Goal: Information Seeking & Learning: Find specific page/section

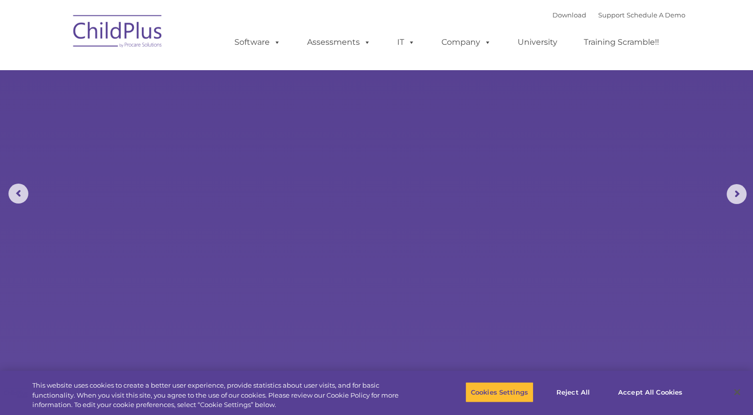
select select "MEDIUM"
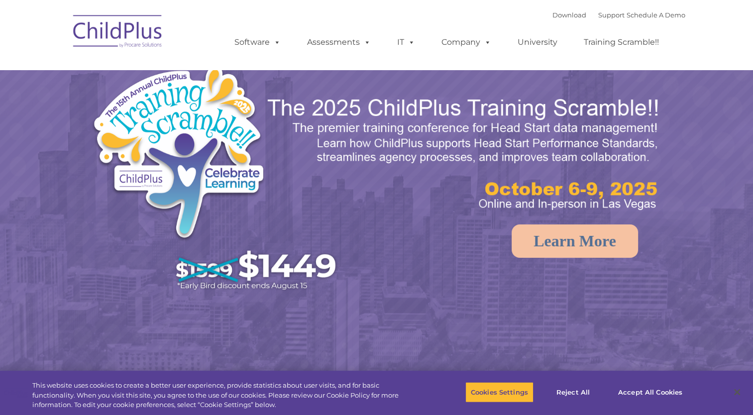
select select "MEDIUM"
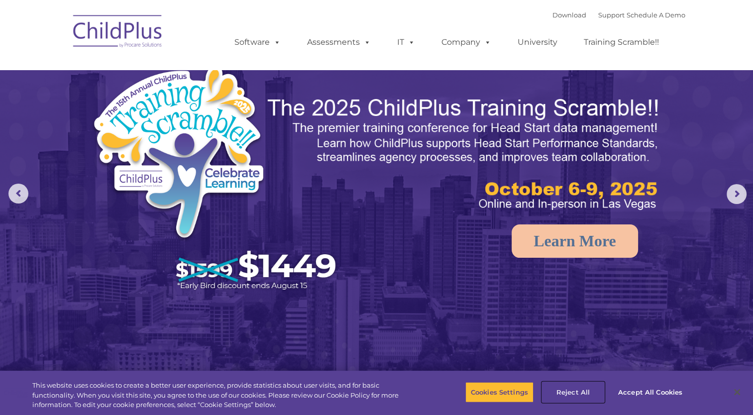
click at [580, 390] on button "Reject All" at bounding box center [573, 392] width 62 height 21
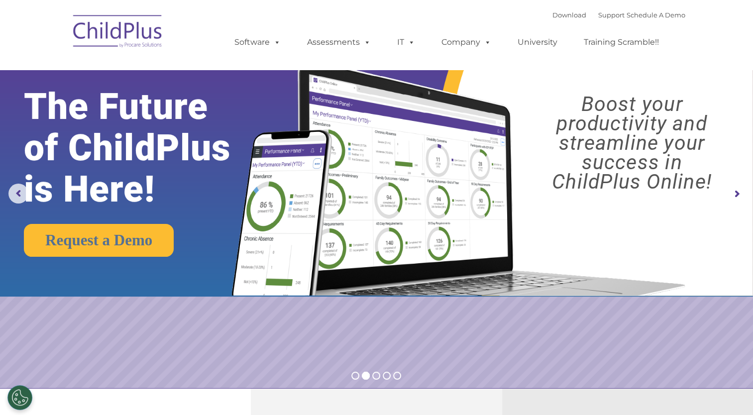
click at [735, 192] on rs-arrow at bounding box center [737, 194] width 20 height 20
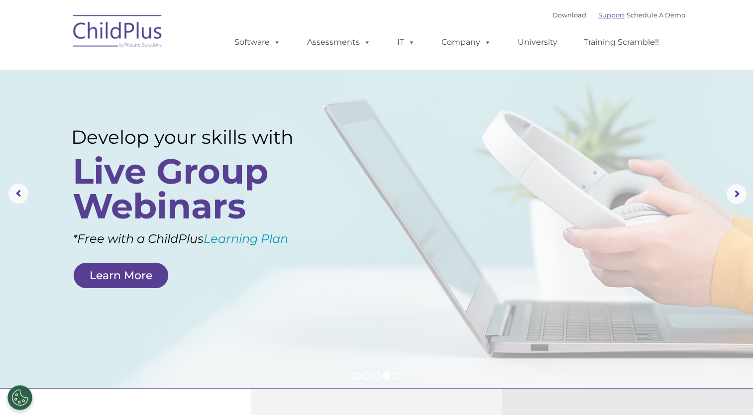
click at [598, 14] on link "Support" at bounding box center [611, 15] width 26 height 8
